Goal: Information Seeking & Learning: Find specific fact

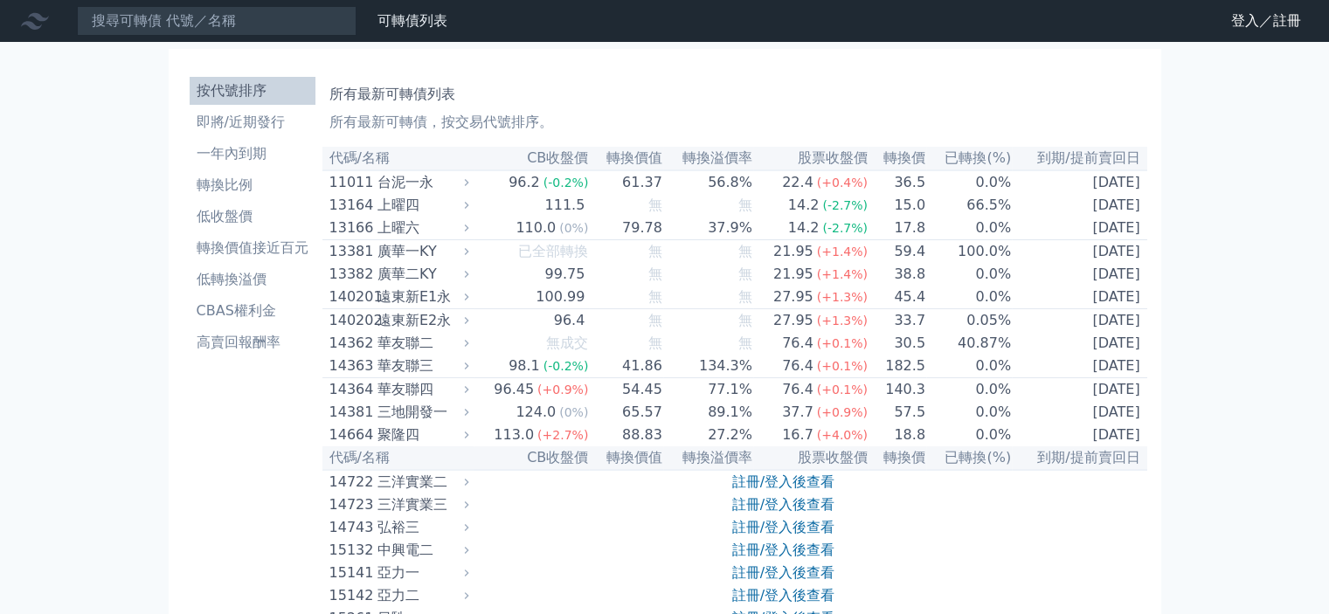
click at [263, 87] on li "按代號排序" at bounding box center [253, 90] width 126 height 21
click at [191, 20] on input at bounding box center [217, 21] width 280 height 30
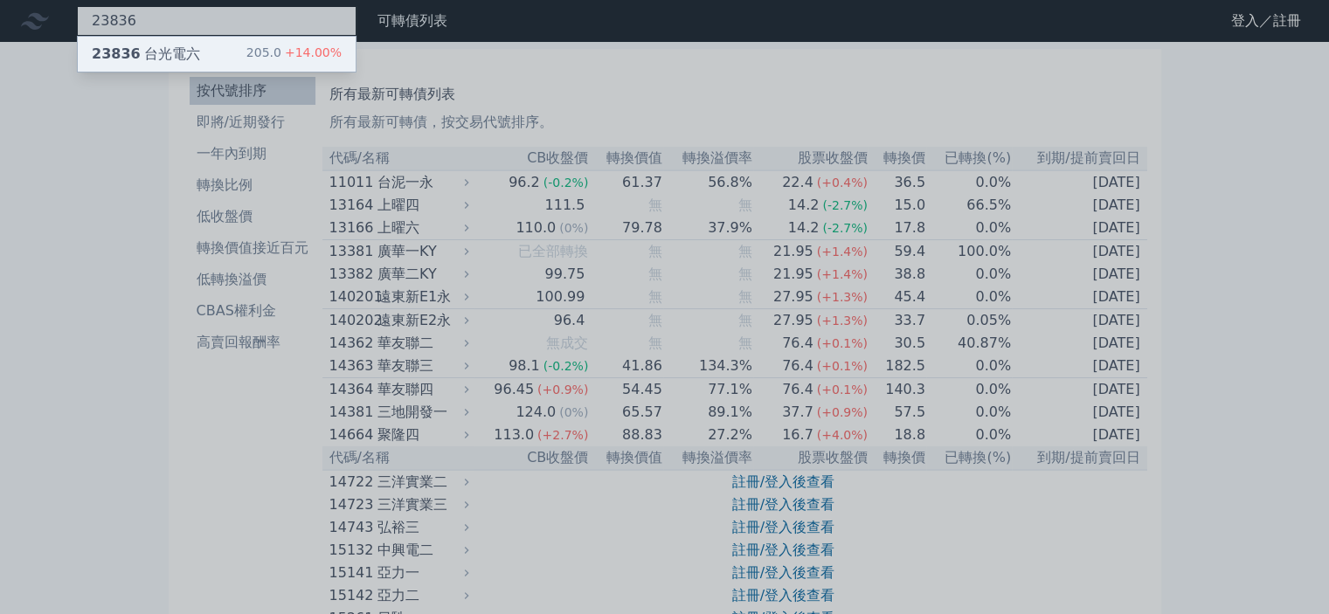
type input "23836"
click at [190, 47] on div "23836 台光電六" at bounding box center [146, 54] width 108 height 21
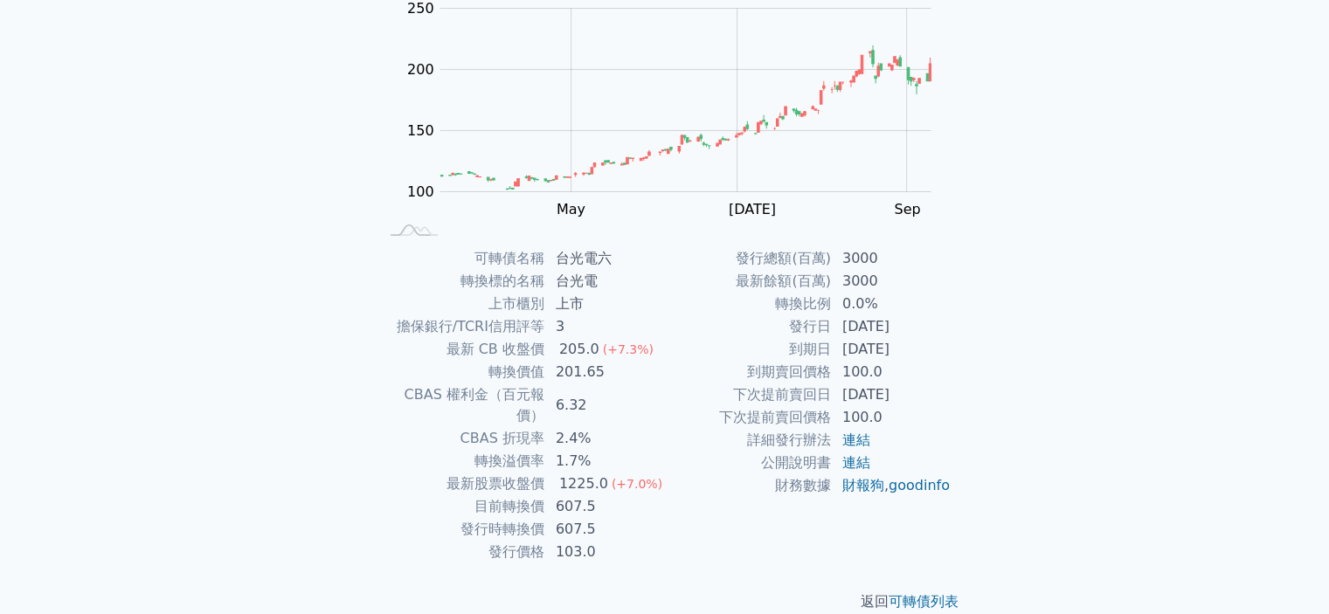
scroll to position [195, 0]
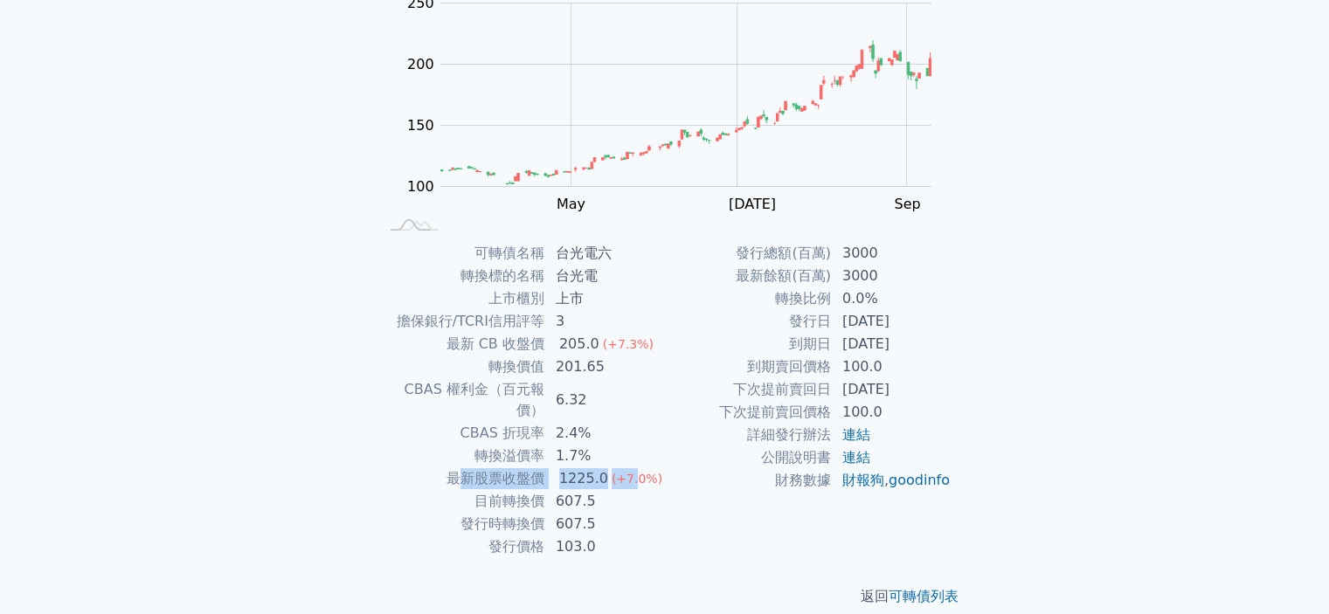
drag, startPoint x: 466, startPoint y: 454, endPoint x: 628, endPoint y: 454, distance: 162.5
click at [628, 468] on tr "最新股票收盤價 1225.0 (+7.0%)" at bounding box center [521, 479] width 287 height 23
click at [719, 454] on td "公開說明書" at bounding box center [748, 458] width 167 height 23
drag, startPoint x: 795, startPoint y: 324, endPoint x: 918, endPoint y: 324, distance: 123.2
click at [918, 324] on tr "發行日 [DATE]" at bounding box center [808, 321] width 287 height 23
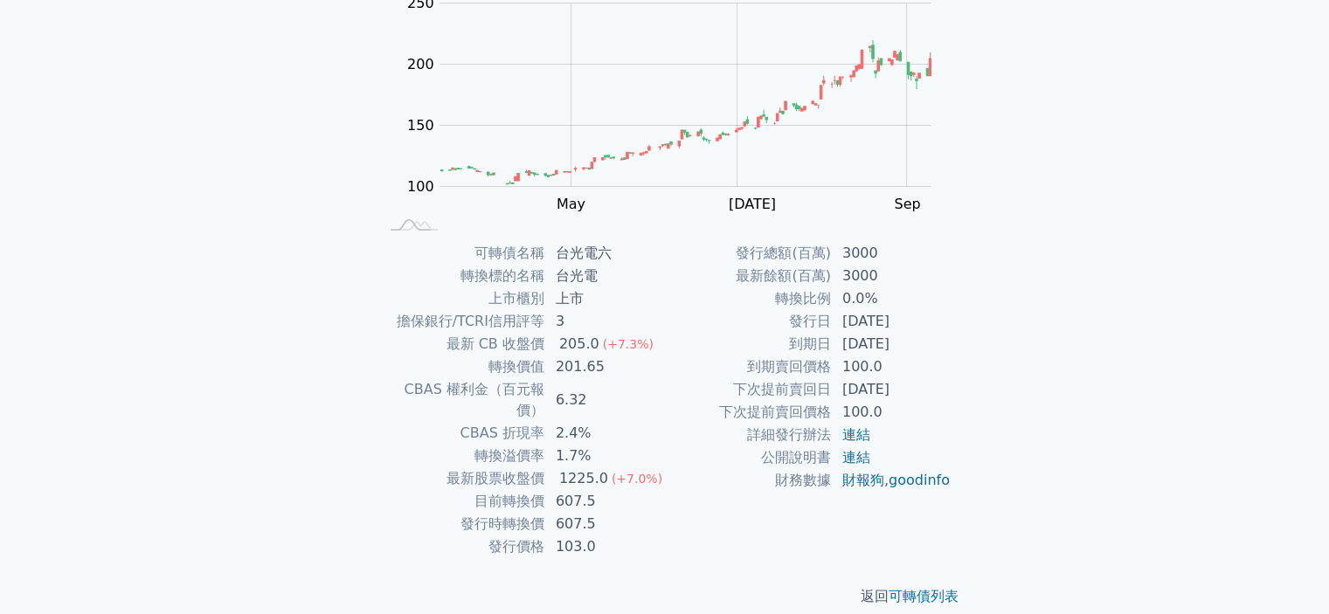
drag, startPoint x: 944, startPoint y: 340, endPoint x: 780, endPoint y: 349, distance: 164.5
click at [780, 349] on tr "到期日 [DATE]" at bounding box center [808, 344] width 287 height 23
drag, startPoint x: 752, startPoint y: 366, endPoint x: 843, endPoint y: 366, distance: 91.8
click at [843, 366] on tr "到期賣回價格 100.0" at bounding box center [808, 367] width 287 height 23
click at [1015, 337] on div "可轉債列表 財務數據 可轉債列表 財務數據 登入／註冊 登入／註冊 可轉債列表 › 23836 台光電六 23836 台光電六 可轉債詳細資訊 Zoom Ou…" at bounding box center [664, 220] width 1329 height 830
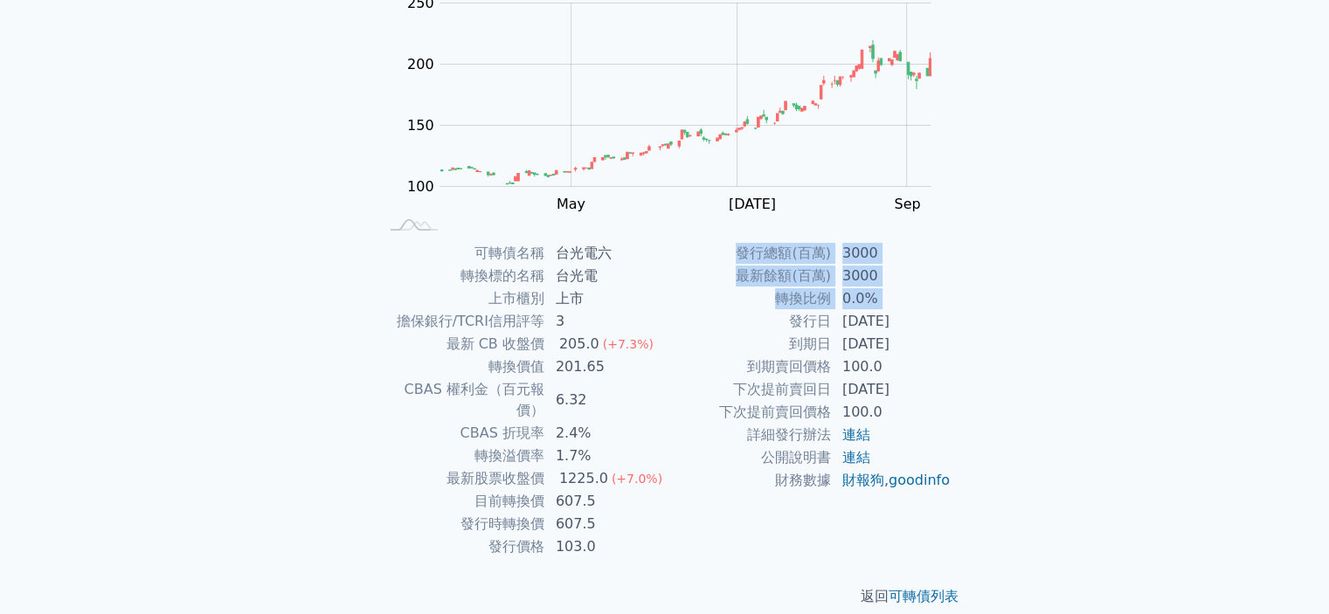
drag, startPoint x: 970, startPoint y: 331, endPoint x: 785, endPoint y: 332, distance: 185.3
click at [785, 332] on div "可轉債名稱 台光電六 轉換標的名稱 台光電 上市櫃別 上市 擔保銀行/TCRI信用評等 3 最新 CB 收盤價 205.0 (+7.3%) 轉換價值 201.…" at bounding box center [664, 400] width 615 height 316
click at [710, 348] on td "到期日" at bounding box center [748, 344] width 167 height 23
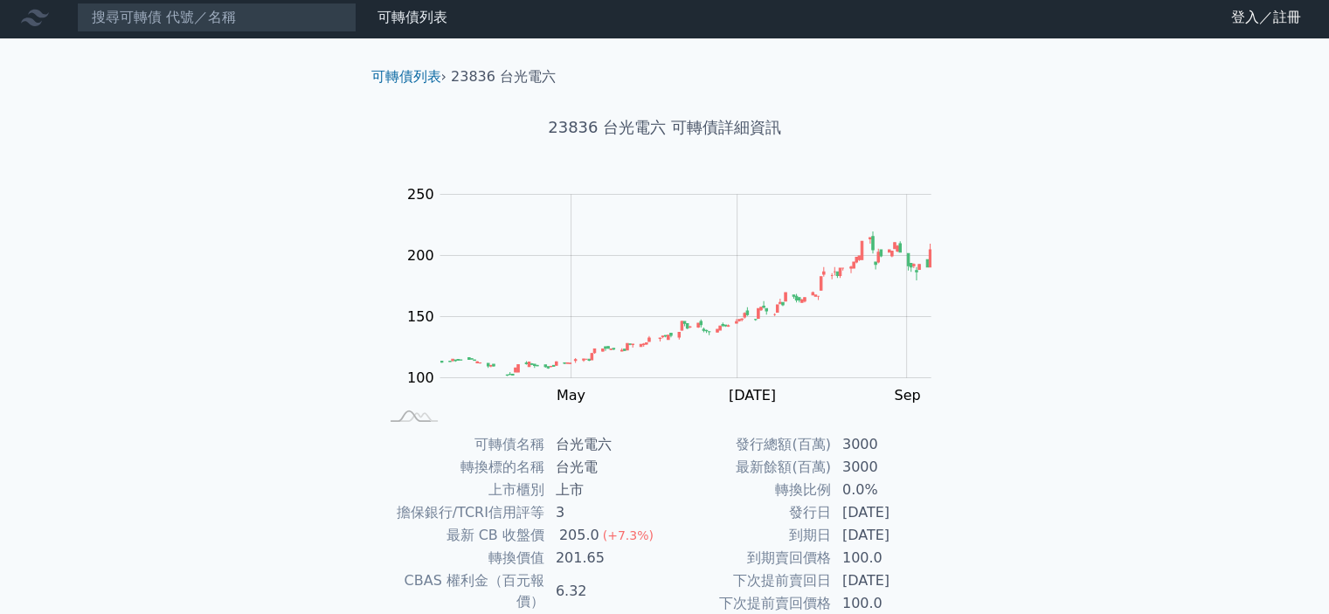
scroll to position [0, 0]
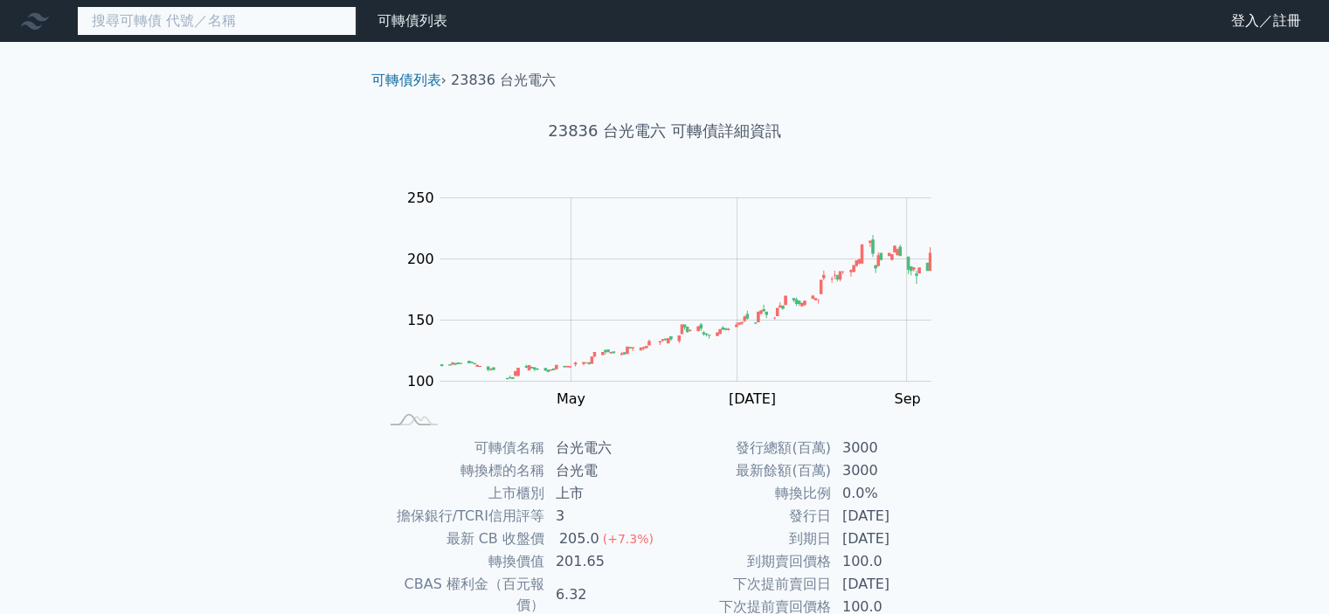
click at [219, 17] on input at bounding box center [217, 21] width 280 height 30
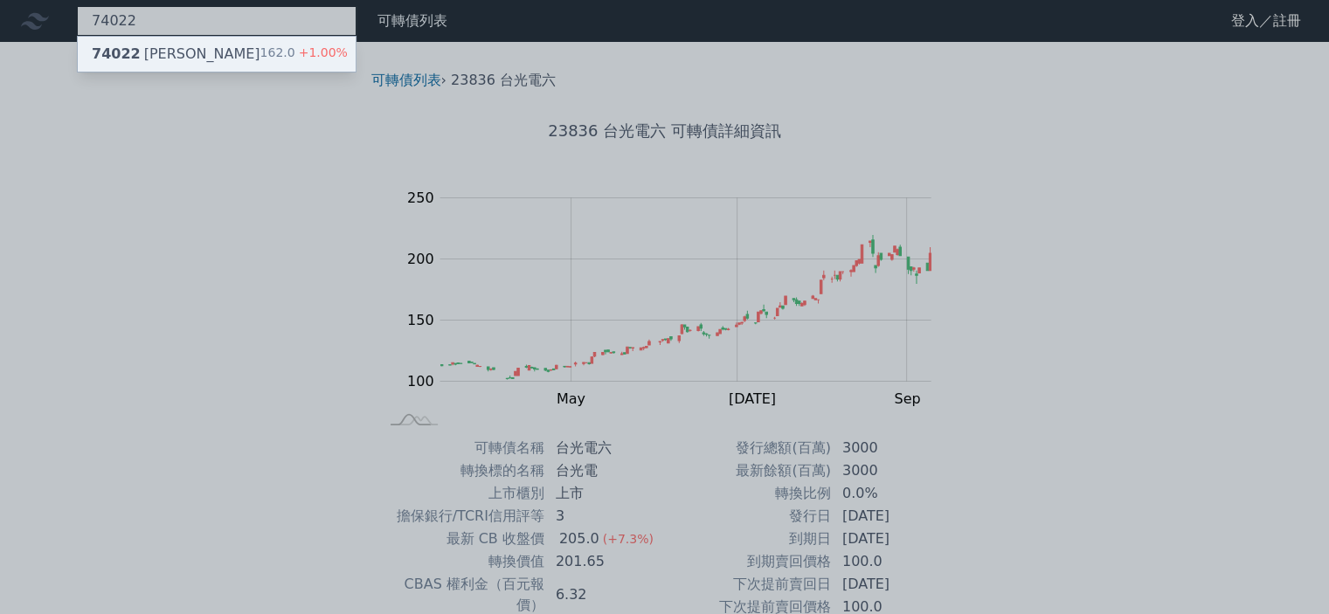
type input "74022"
click at [218, 42] on div "74022 [PERSON_NAME]二 162.0 +1.00%" at bounding box center [217, 54] width 278 height 35
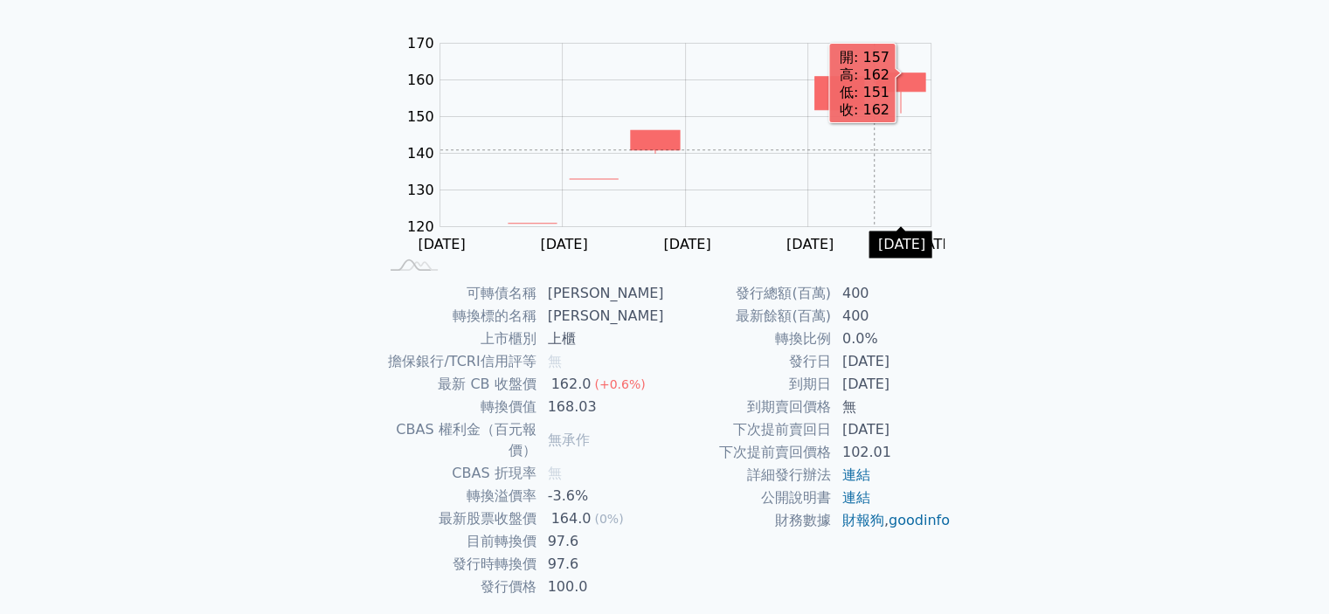
scroll to position [175, 0]
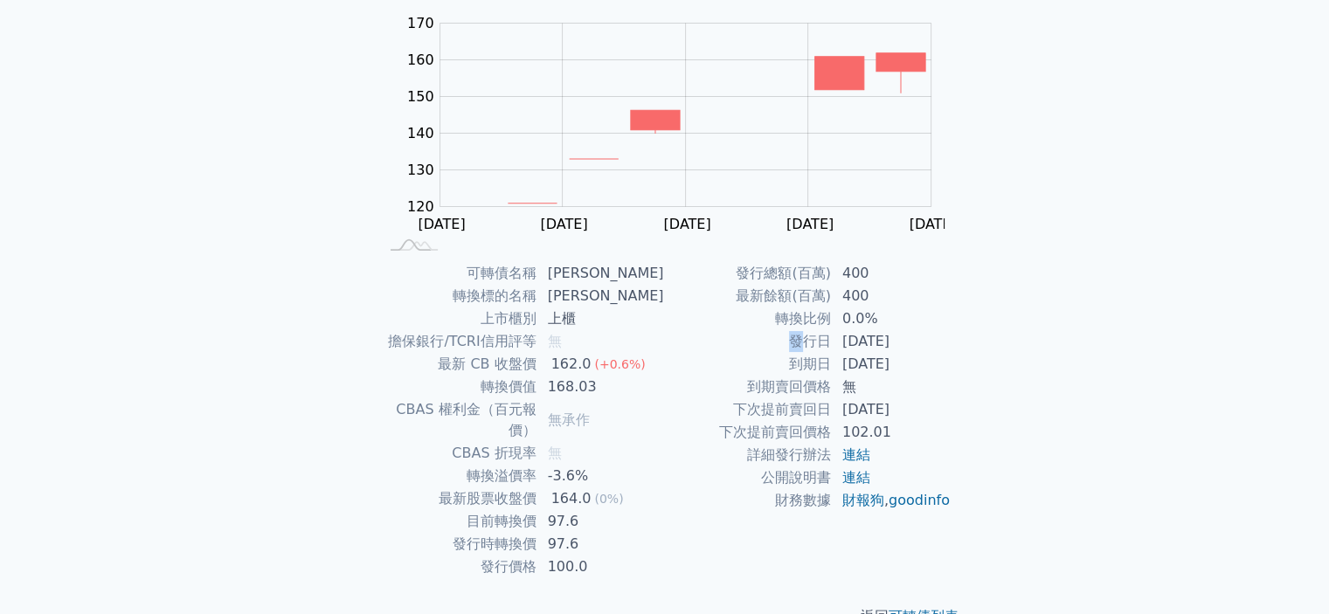
drag, startPoint x: 783, startPoint y: 345, endPoint x: 797, endPoint y: 345, distance: 14.0
click at [797, 345] on td "發行日" at bounding box center [748, 341] width 167 height 23
